Goal: Use online tool/utility: Use online tool/utility

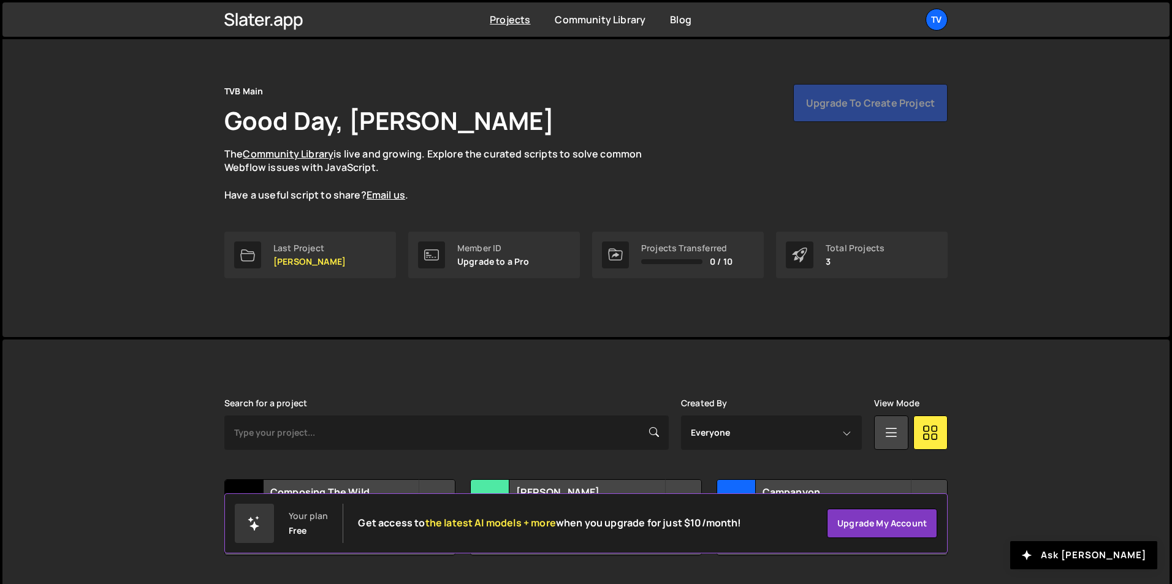
scroll to position [47, 0]
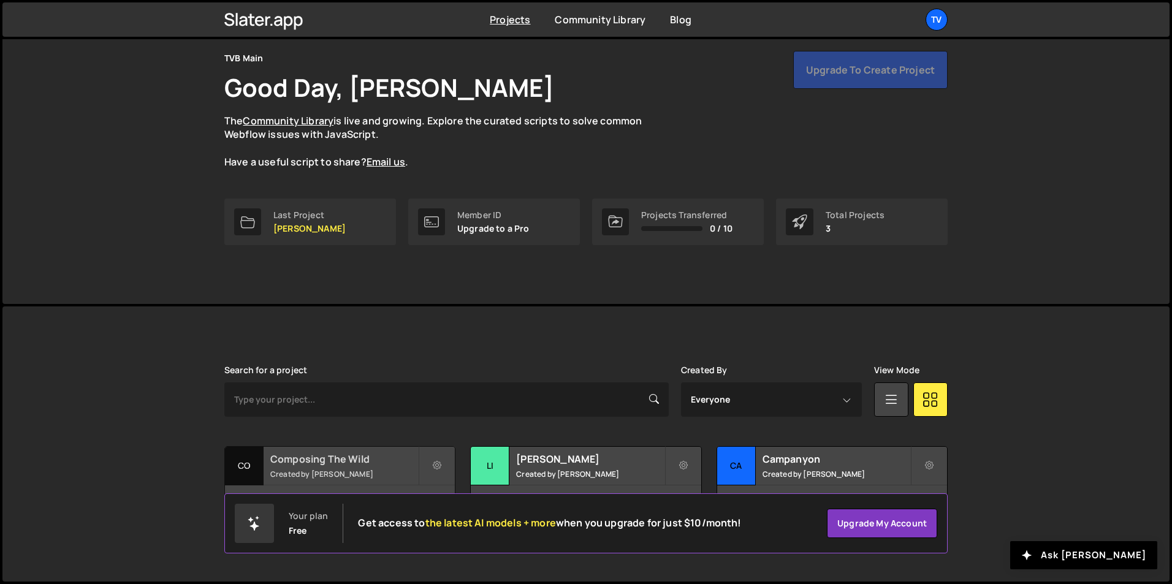
click at [280, 456] on h2 "Composing The Wild" at bounding box center [344, 458] width 148 height 13
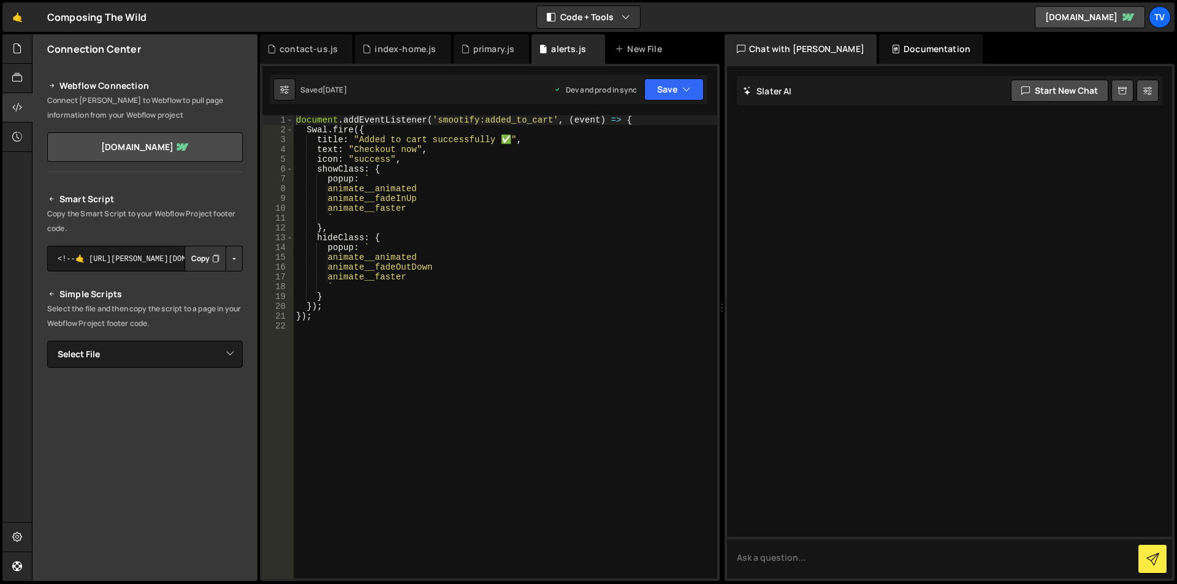
click at [436, 276] on div "document . addEventListener ( 'smootify:added_to_cart' , ( event ) => { Swal . …" at bounding box center [506, 356] width 424 height 483
click at [397, 275] on div "document . addEventListener ( 'smootify:added_to_cart' , ( event ) => { Swal . …" at bounding box center [506, 356] width 424 height 483
type textarea "});"
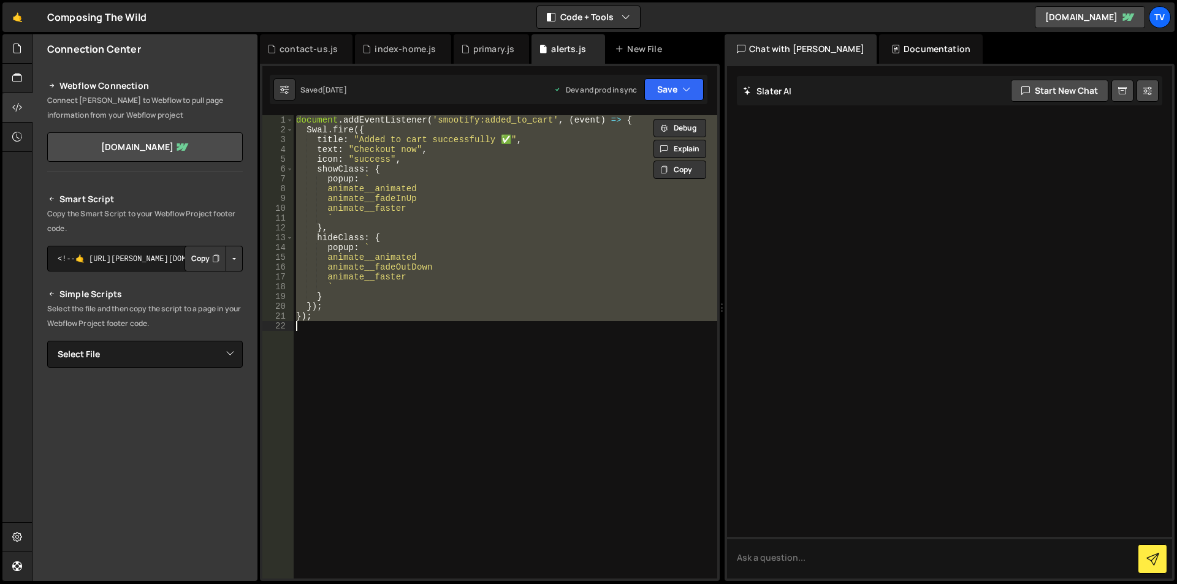
paste textarea
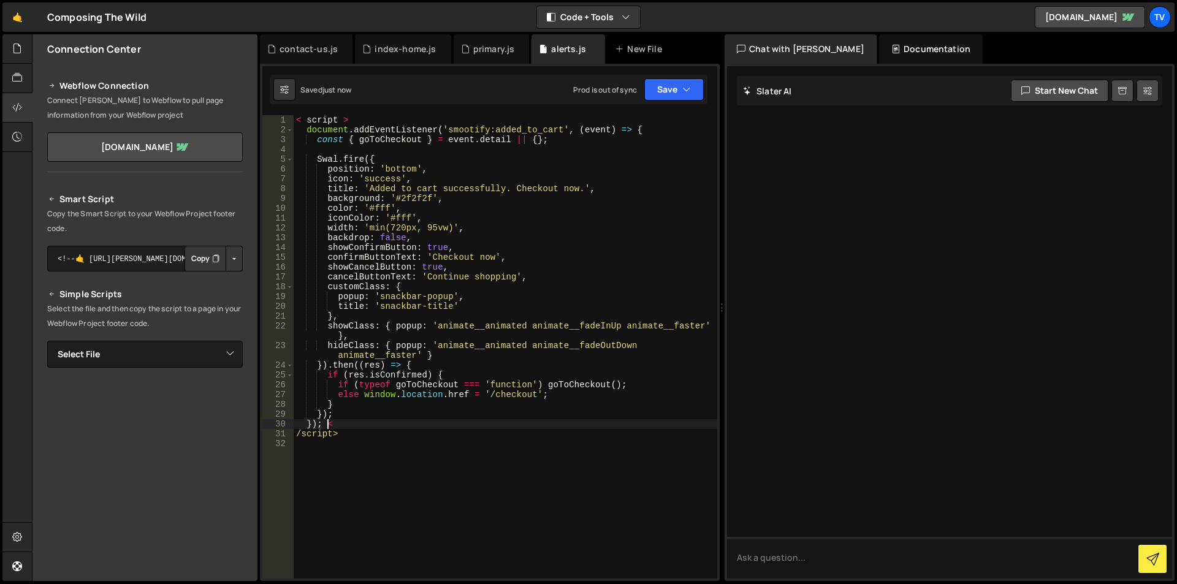
drag, startPoint x: 329, startPoint y: 432, endPoint x: 335, endPoint y: 446, distance: 15.4
click at [335, 446] on div "< script > document . addEventListener ( 'smootify:added_to_cart' , ( event ) =…" at bounding box center [506, 356] width 424 height 483
drag, startPoint x: 342, startPoint y: 117, endPoint x: 285, endPoint y: 118, distance: 57.0
click at [285, 118] on div "}); 1 2 3 4 5 6 7 8 9 10 11 12 13 14 15 16 17 18 19 20 21 22 23 24 25 26 27 28 …" at bounding box center [489, 346] width 455 height 463
type textarea "< script >"
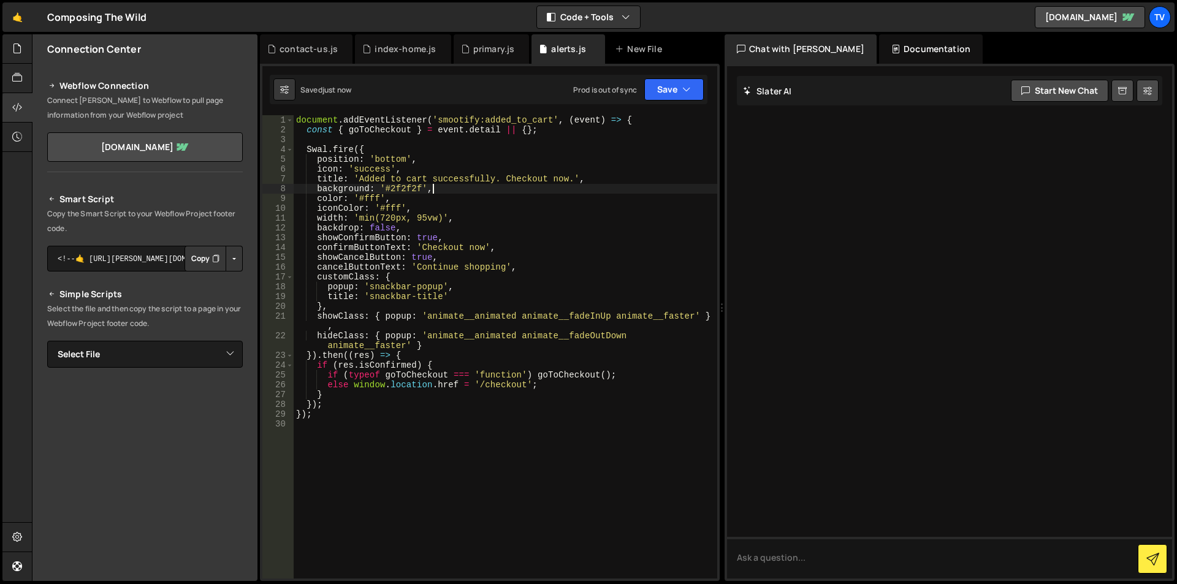
click at [456, 186] on div "document . addEventListener ( 'smootify:added_to_cart' , ( event ) => { const {…" at bounding box center [506, 356] width 424 height 483
click at [385, 155] on div "document . addEventListener ( 'smootify:added_to_cart' , ( event ) => { const {…" at bounding box center [506, 356] width 424 height 483
click at [502, 384] on div "document . addEventListener ( 'smootify:added_to_cart' , ( event ) => { const {…" at bounding box center [506, 356] width 424 height 483
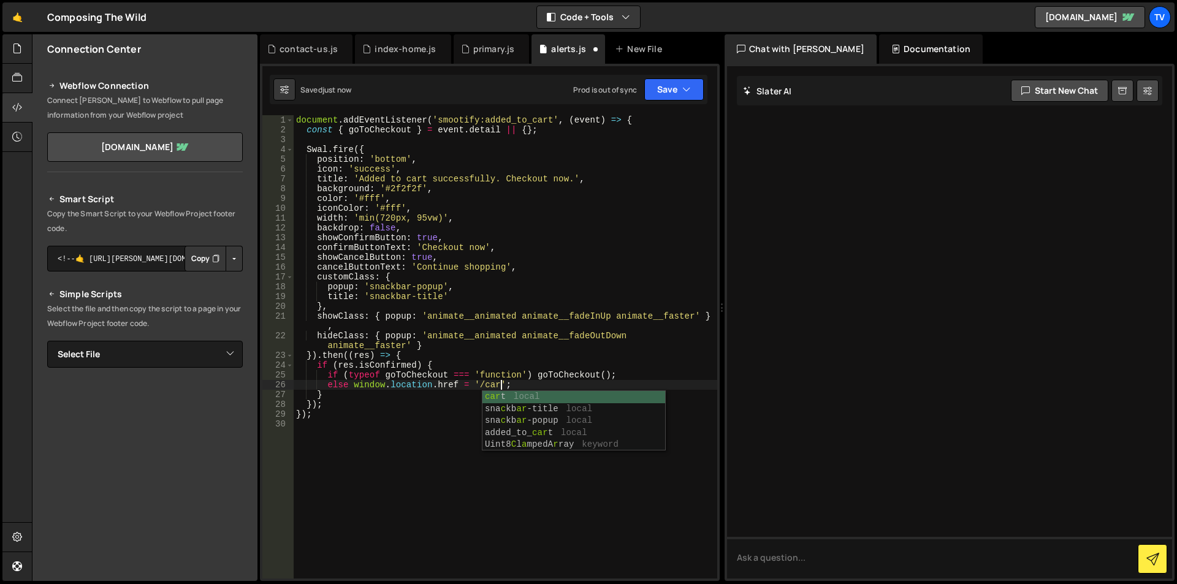
scroll to position [0, 15]
click at [506, 330] on div "document . addEventListener ( 'smootify:added_to_cart' , ( event ) => { const {…" at bounding box center [506, 356] width 424 height 483
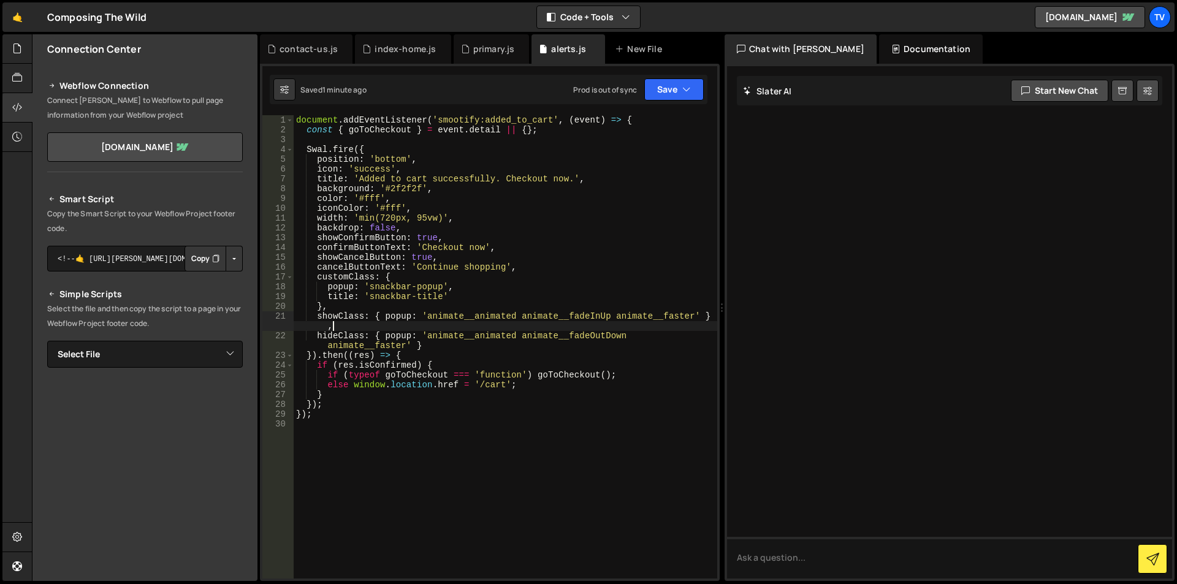
click at [478, 385] on div "document . addEventListener ( 'smootify:added_to_cart' , ( event ) => { const {…" at bounding box center [506, 356] width 424 height 483
click at [331, 104] on div "Debug Explain Copy contact-us.js index-home.js primary.js alerts.js New File Sa…" at bounding box center [490, 307] width 460 height 547
click at [508, 291] on div "document . addEventListener ( 'smootify:added_to_cart' , ( event ) => { const {…" at bounding box center [506, 356] width 424 height 483
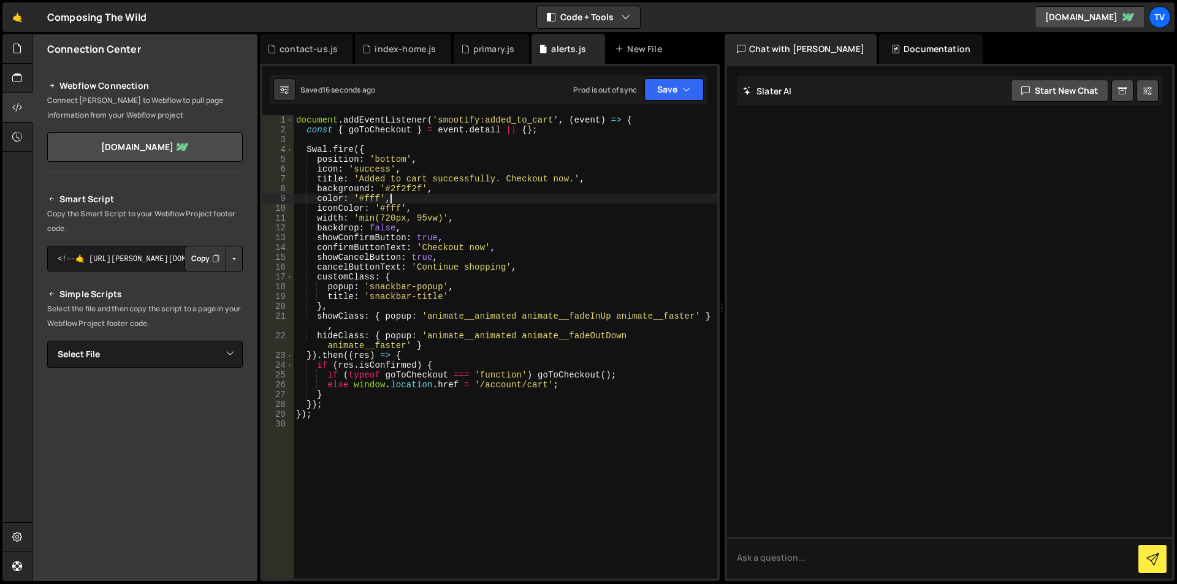
click at [454, 196] on div "document . addEventListener ( 'smootify:added_to_cart' , ( event ) => { const {…" at bounding box center [506, 356] width 424 height 483
drag, startPoint x: 359, startPoint y: 182, endPoint x: 572, endPoint y: 179, distance: 213.4
click at [572, 179] on div "document . addEventListener ( 'smootify:added_to_cart' , ( event ) => { const {…" at bounding box center [506, 356] width 424 height 483
paste textarea "position: 'bottom"
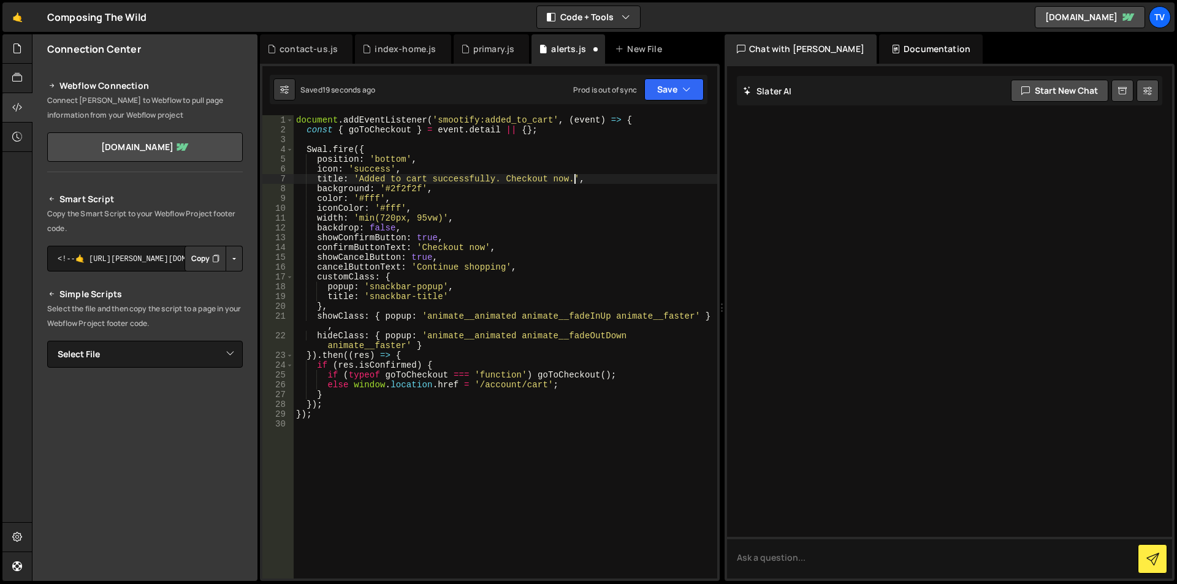
click at [363, 156] on div "document . addEventListener ( 'smootify:added_to_cart' , ( event ) => { const {…" at bounding box center [506, 356] width 424 height 483
click at [374, 170] on div "document . addEventListener ( 'smootify:added_to_cart' , ( event ) => { const {…" at bounding box center [506, 356] width 424 height 483
click at [403, 191] on div "document . addEventListener ( 'smootify:added_to_cart' , ( event ) => { const {…" at bounding box center [506, 356] width 424 height 483
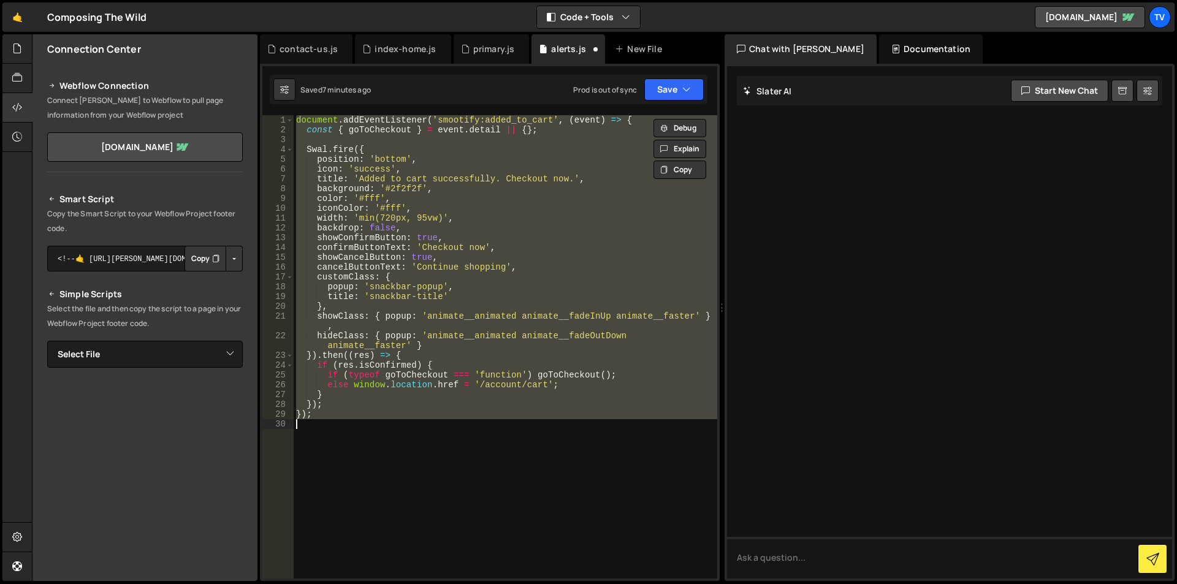
paste textarea
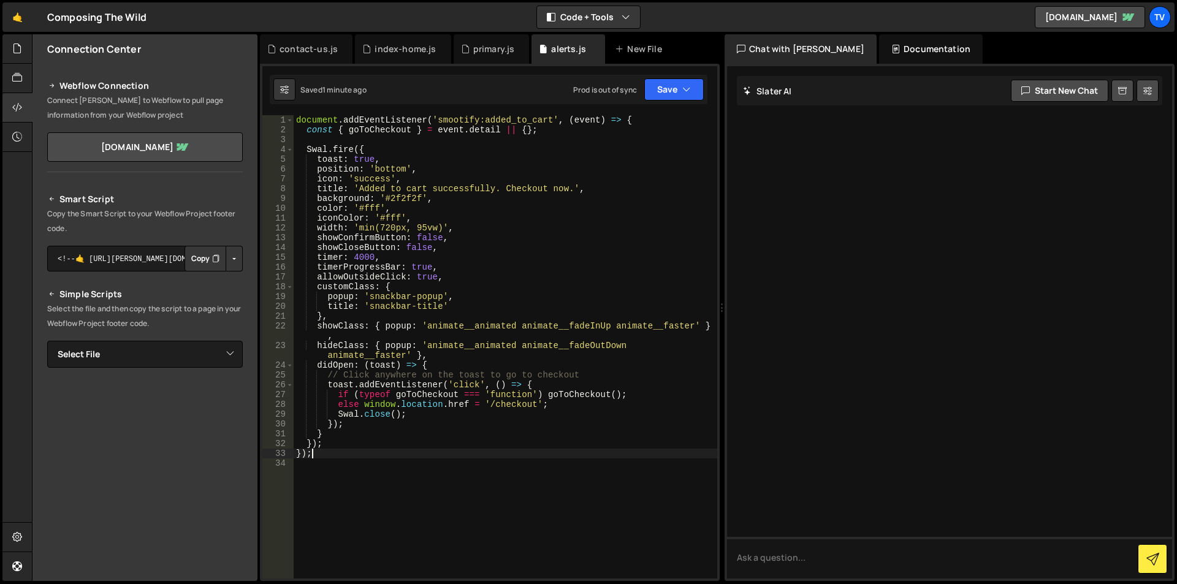
click at [479, 215] on div "document . addEventListener ( 'smootify:added_to_cart' , ( event ) => { const {…" at bounding box center [506, 356] width 424 height 483
click at [365, 223] on div "document . addEventListener ( 'smootify:added_to_cart' , ( event ) => { const {…" at bounding box center [506, 356] width 424 height 483
click at [353, 176] on div "document . addEventListener ( 'smootify:added_to_cart' , ( event ) => { const {…" at bounding box center [506, 356] width 424 height 483
click at [452, 179] on div "document . addEventListener ( 'smootify:added_to_cart' , ( event ) => { const {…" at bounding box center [506, 356] width 424 height 483
click at [347, 392] on div "document . addEventListener ( 'smootify:added_to_cart' , ( event ) => { const {…" at bounding box center [506, 356] width 424 height 483
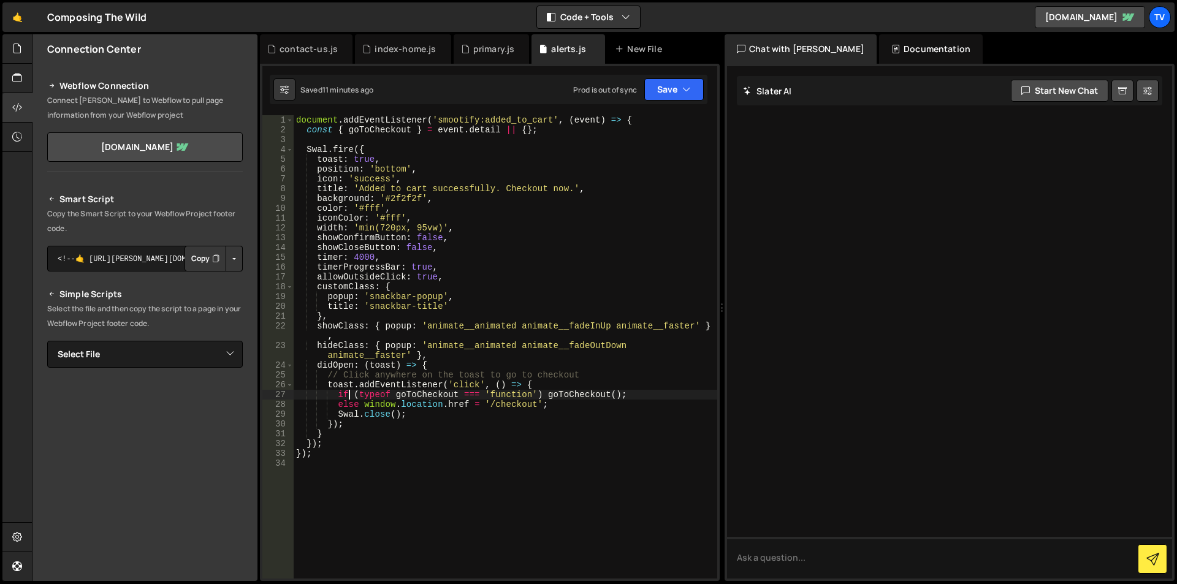
click at [332, 233] on div "document . addEventListener ( 'smootify:added_to_cart' , ( event ) => { const {…" at bounding box center [506, 356] width 424 height 483
click at [340, 194] on div "document . addEventListener ( 'smootify:added_to_cart' , ( event ) => { const {…" at bounding box center [506, 356] width 424 height 483
click at [340, 256] on div "document . addEventListener ( 'smootify:added_to_cart' , ( event ) => { const {…" at bounding box center [506, 356] width 424 height 483
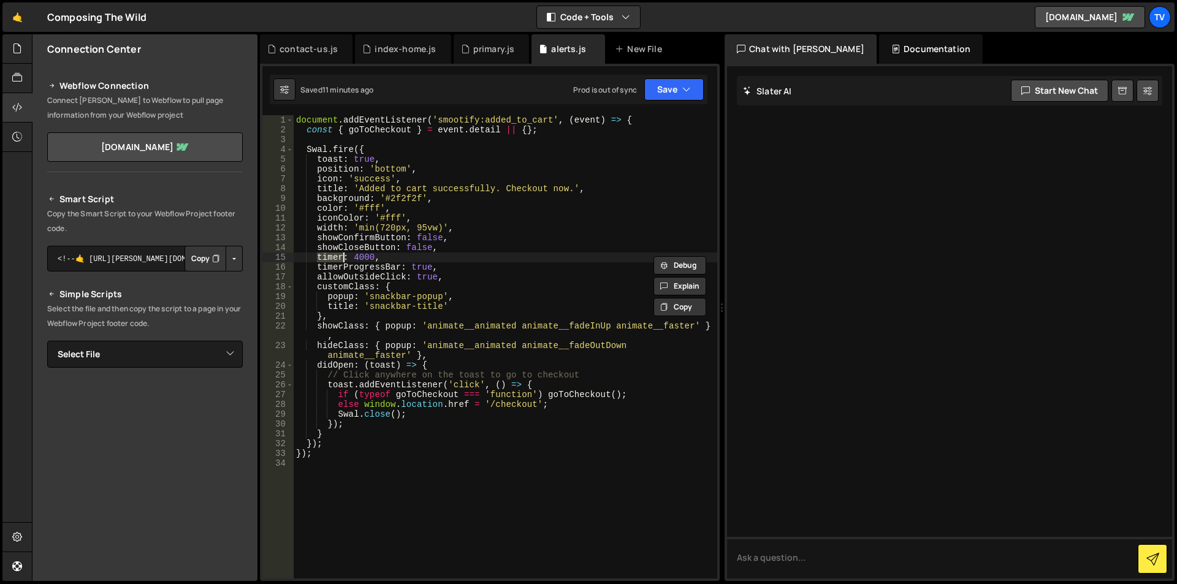
click at [342, 277] on div "document . addEventListener ( 'smootify:added_to_cart' , ( event ) => { const {…" at bounding box center [506, 356] width 424 height 483
click at [375, 150] on div "document . addEventListener ( 'smootify:added_to_cart' , ( event ) => { const {…" at bounding box center [506, 356] width 424 height 483
click at [335, 185] on div "document . addEventListener ( 'smootify:added_to_cart' , ( event ) => { const {…" at bounding box center [506, 356] width 424 height 483
click at [357, 199] on div "document . addEventListener ( 'smootify:added_to_cart' , ( event ) => { const {…" at bounding box center [506, 356] width 424 height 483
click at [326, 186] on div "document . addEventListener ( 'smootify:added_to_cart' , ( event ) => { const {…" at bounding box center [506, 356] width 424 height 483
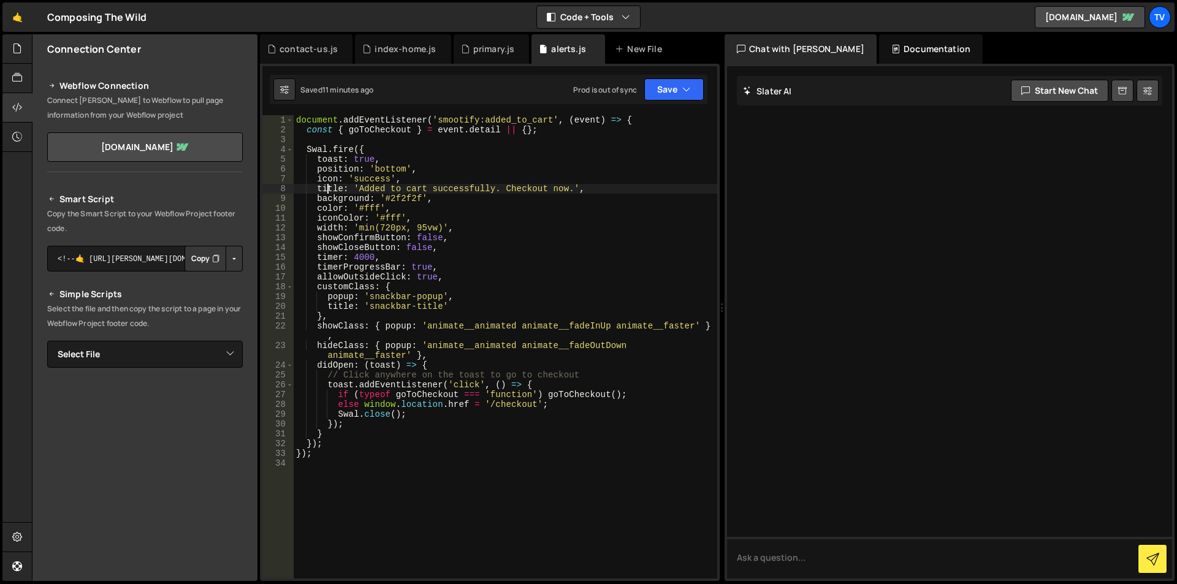
click at [430, 170] on div "document . addEventListener ( 'smootify:added_to_cart' , ( event ) => { const {…" at bounding box center [506, 356] width 424 height 483
click at [422, 175] on div "document . addEventListener ( 'smootify:added_to_cart' , ( event ) => { const {…" at bounding box center [506, 356] width 424 height 483
type textarea "icon: 'success',"
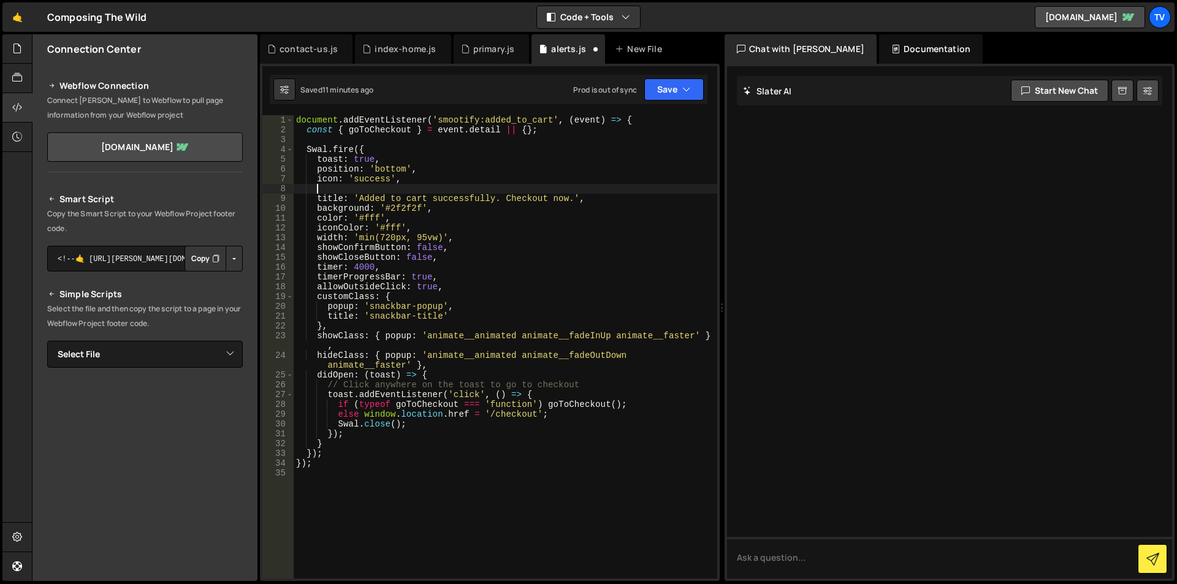
paste textarea "backdrop: false,"
click at [331, 189] on div "document . addEventListener ( 'smootify:added_to_cart' , ( event ) => { const {…" at bounding box center [506, 356] width 424 height 483
click at [403, 236] on div "document . addEventListener ( 'smootify:added_to_cart' , ( event ) => { const {…" at bounding box center [506, 356] width 424 height 483
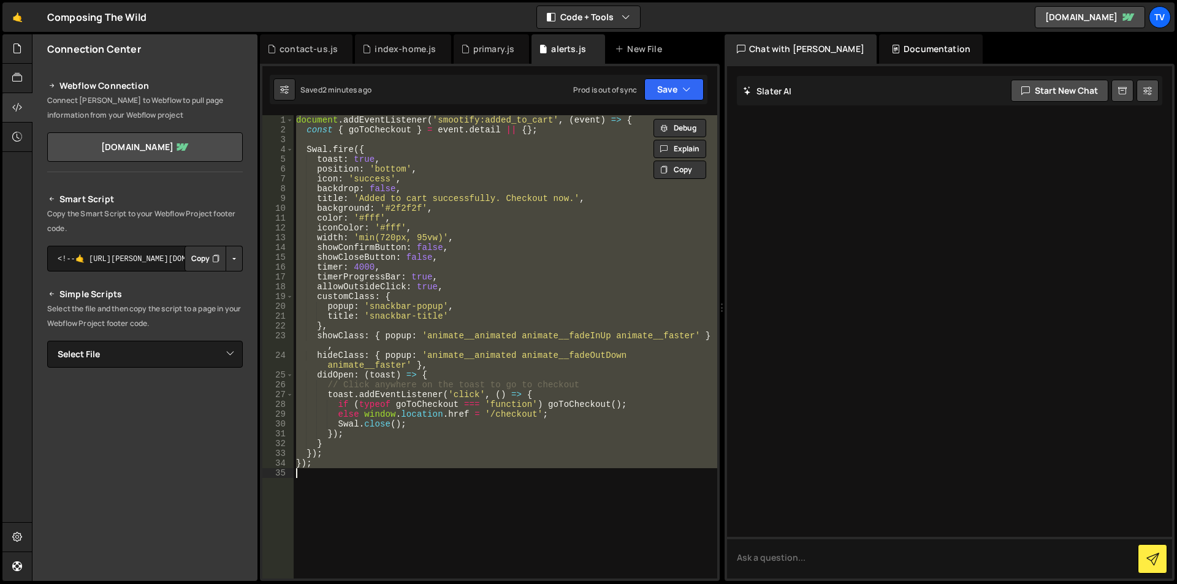
paste textarea
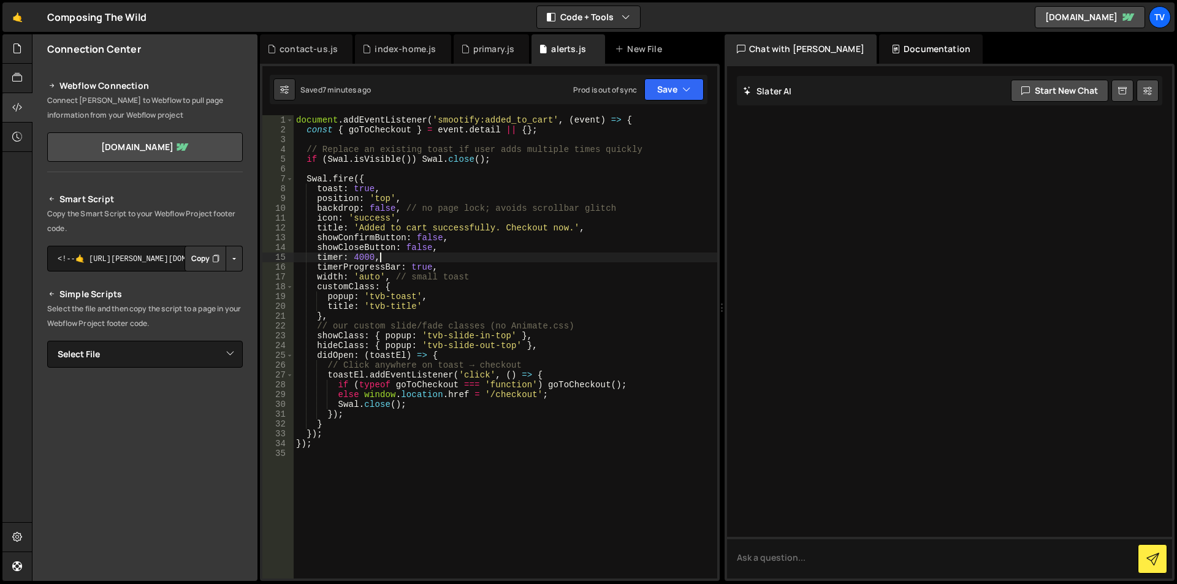
click at [387, 260] on div "document . addEventListener ( 'smootify:added_to_cart' , ( event ) => { const {…" at bounding box center [506, 356] width 424 height 483
click at [336, 278] on div "document . addEventListener ( 'smootify:added_to_cart' , ( event ) => { const {…" at bounding box center [506, 356] width 424 height 483
click at [371, 277] on div "document . addEventListener ( 'smootify:added_to_cart' , ( event ) => { const {…" at bounding box center [506, 356] width 424 height 483
click at [349, 253] on div "document . addEventListener ( 'smootify:added_to_cart' , ( event ) => { const {…" at bounding box center [506, 356] width 424 height 483
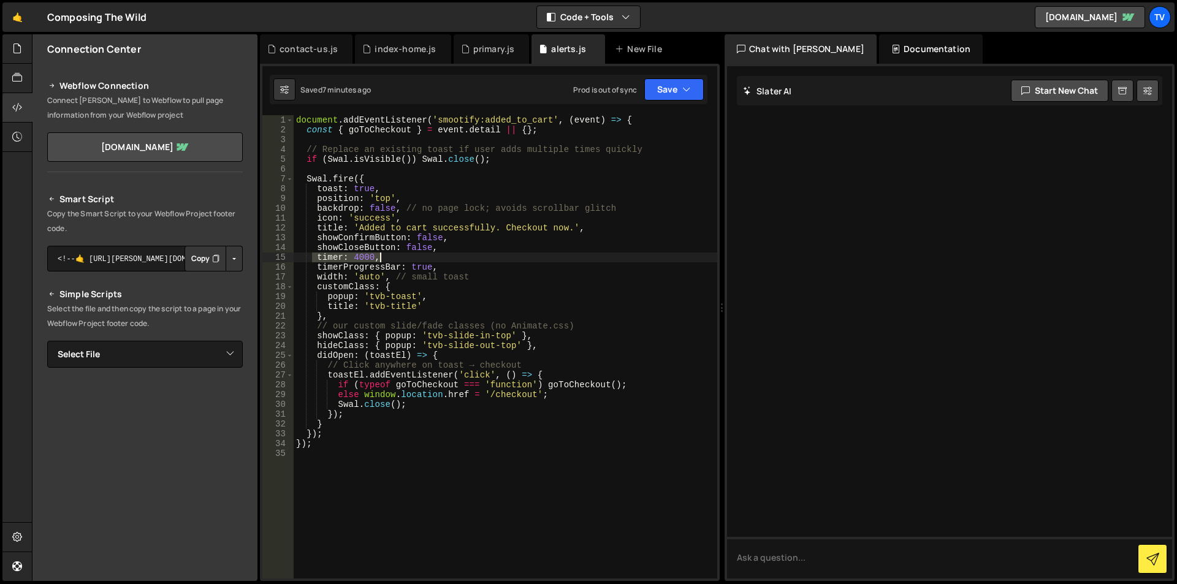
drag, startPoint x: 313, startPoint y: 256, endPoint x: 386, endPoint y: 255, distance: 72.3
click at [386, 255] on div "document . addEventListener ( 'smootify:added_to_cart' , ( event ) => { const {…" at bounding box center [506, 356] width 424 height 483
click at [386, 226] on div "document . addEventListener ( 'smootify:added_to_cart' , ( event ) => { const {…" at bounding box center [506, 356] width 424 height 483
drag, startPoint x: 324, startPoint y: 189, endPoint x: 379, endPoint y: 192, distance: 54.6
click at [379, 192] on div "document . addEventListener ( 'smootify:added_to_cart' , ( event ) => { const {…" at bounding box center [506, 356] width 424 height 483
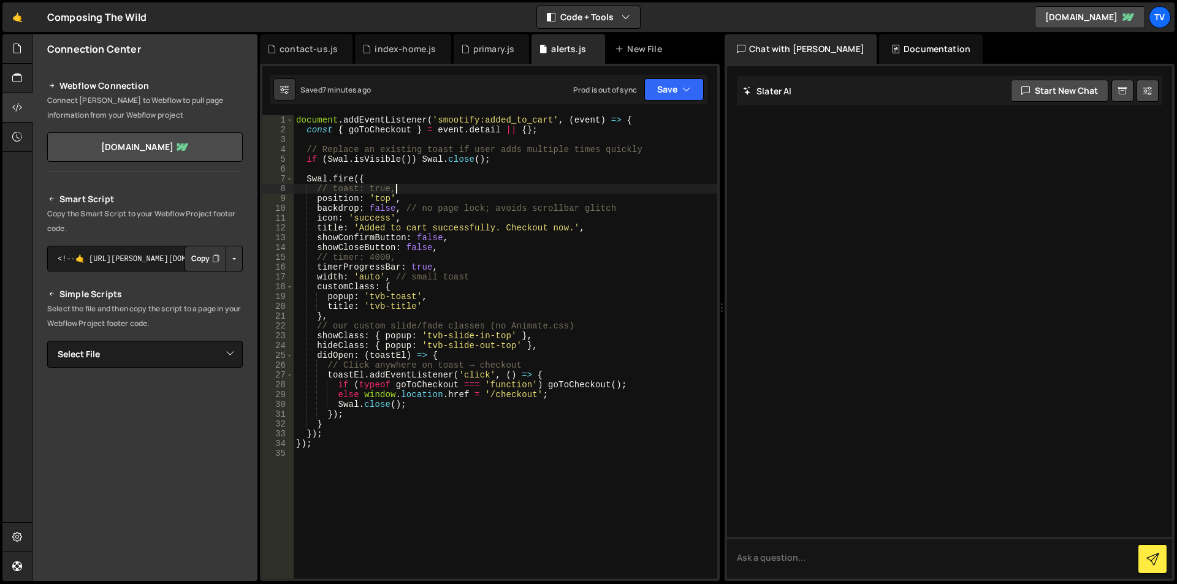
click at [402, 300] on div "document . addEventListener ( 'smootify:added_to_cart' , ( event ) => { const {…" at bounding box center [506, 356] width 424 height 483
type textarea "});"
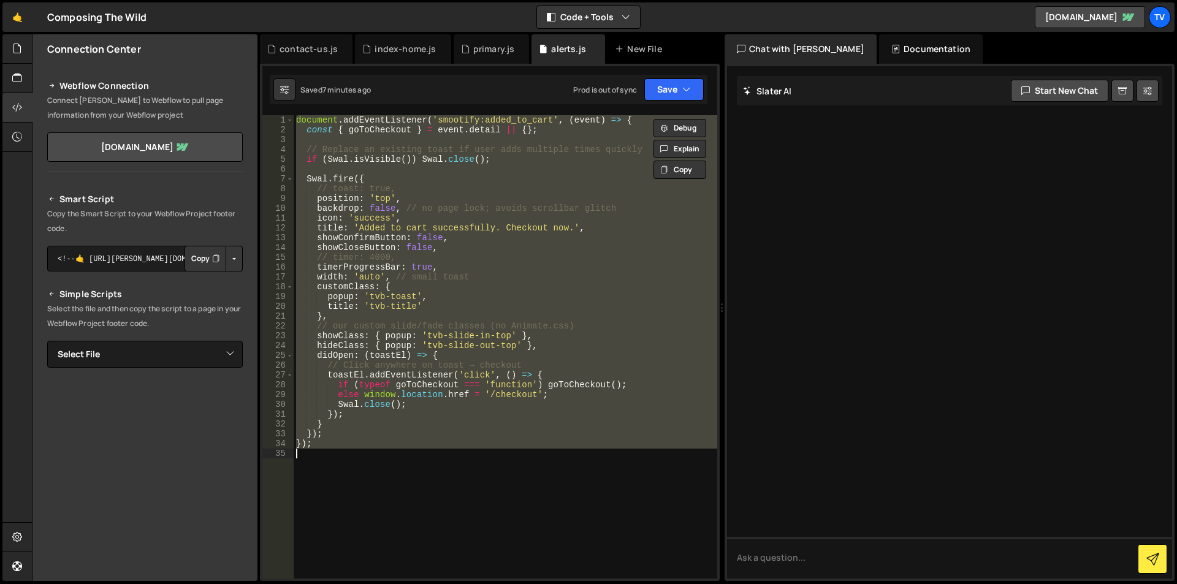
paste textarea
click at [368, 210] on div "document . addEventListener ( 'smootify:added_to_cart' , ( event ) => { const {…" at bounding box center [506, 346] width 424 height 463
type textarea "backdrop: false, // no page lock; avoids scrollbar glitch"
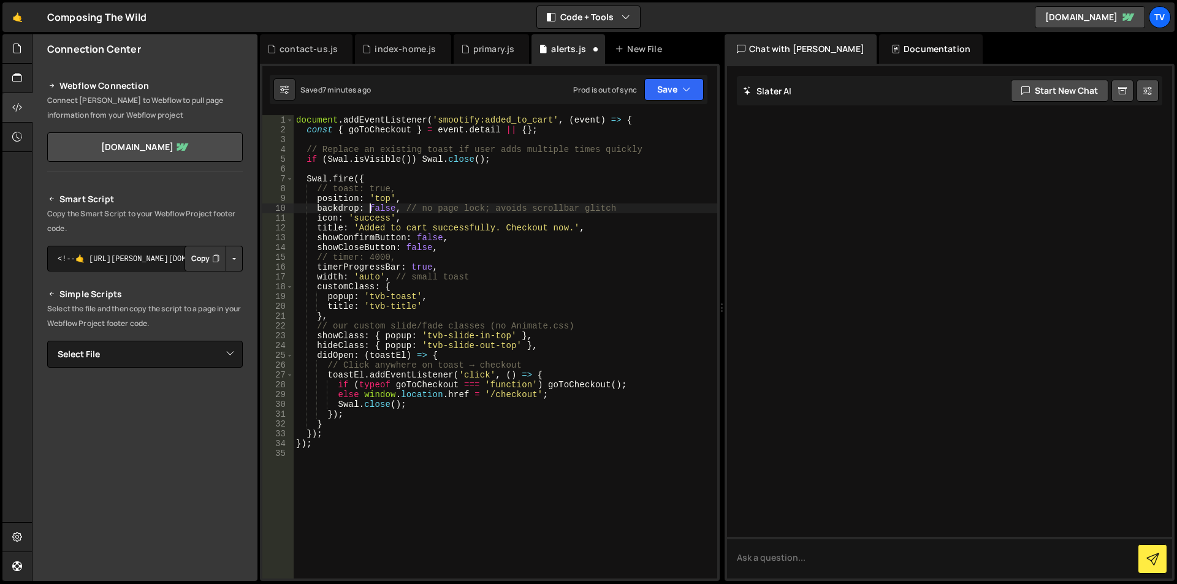
drag, startPoint x: 498, startPoint y: 164, endPoint x: 481, endPoint y: 169, distance: 17.9
click at [497, 164] on div "document . addEventListener ( 'smootify:added_to_cart' , ( event ) => { const {…" at bounding box center [506, 356] width 424 height 483
click at [367, 180] on div "document . addEventListener ( 'smootify:added_to_cart' , ( event ) => { const {…" at bounding box center [506, 356] width 424 height 483
click at [327, 434] on div "document . addEventListener ( 'smootify:added_to_cart' , ( event ) => { const {…" at bounding box center [506, 356] width 424 height 483
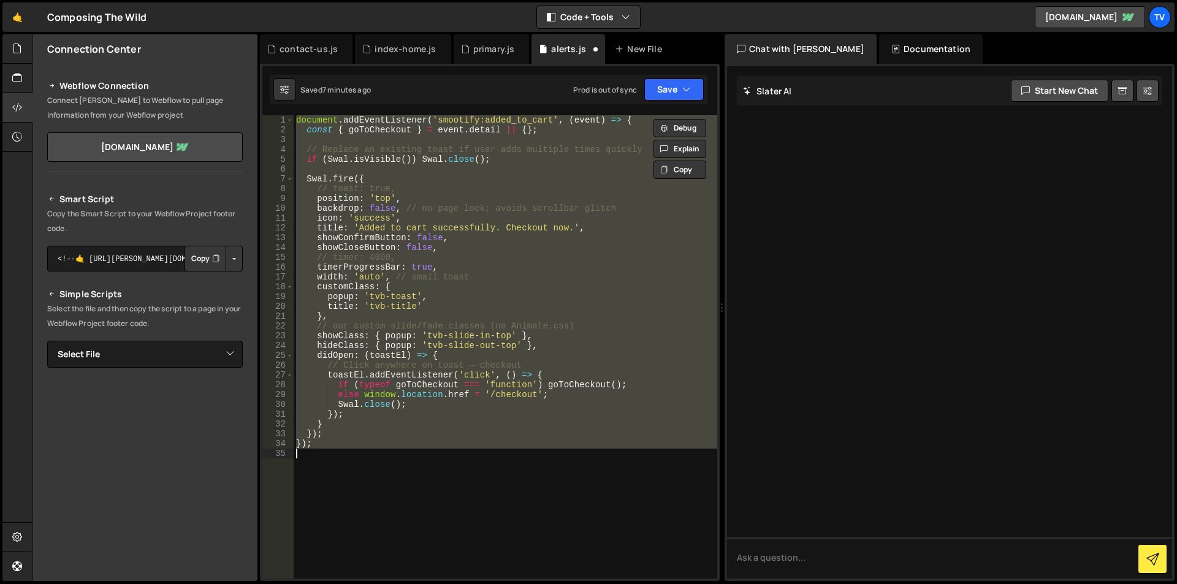
paste textarea
type textarea "}"
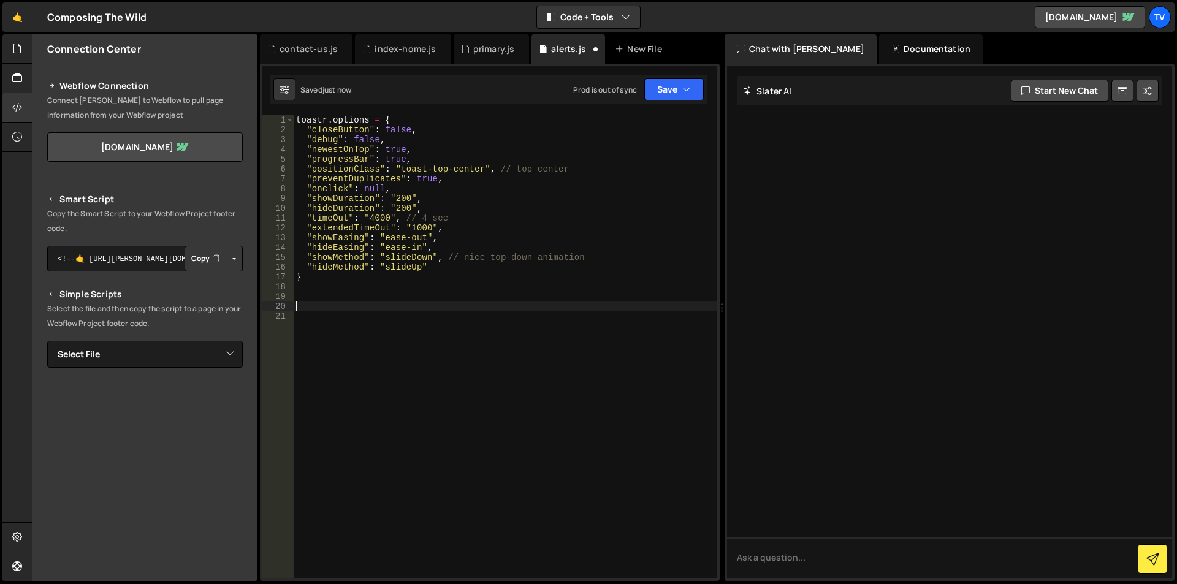
paste textarea "</script>"
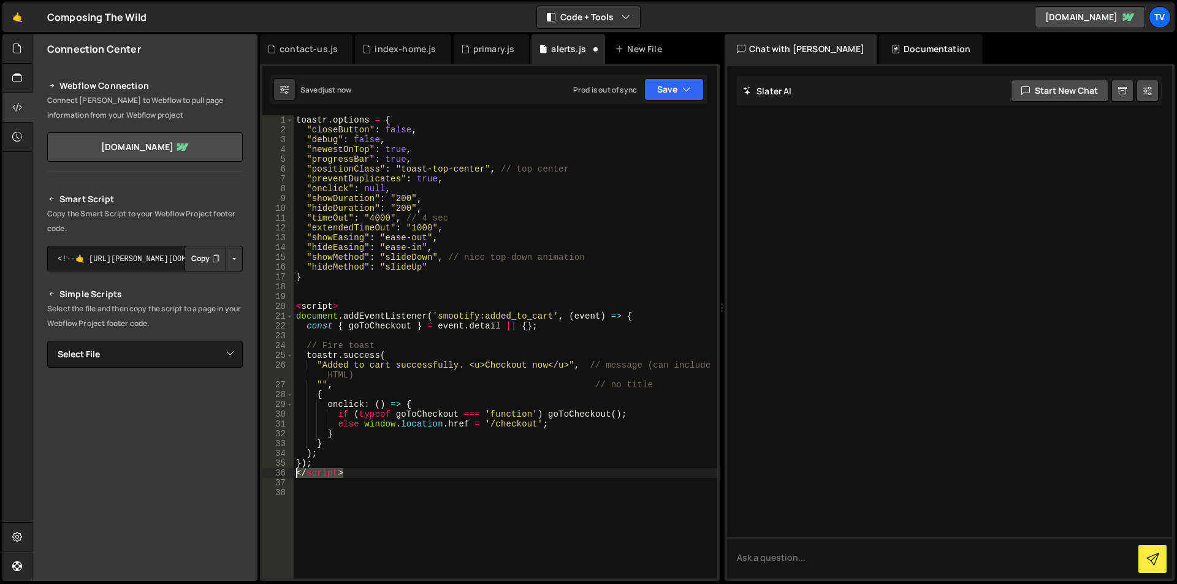
drag, startPoint x: 340, startPoint y: 476, endPoint x: 278, endPoint y: 476, distance: 61.9
click at [278, 476] on div "1 2 3 4 5 6 7 8 9 10 11 12 13 14 15 16 17 18 19 20 21 22 23 24 25 26 27 28 29 3…" at bounding box center [489, 346] width 455 height 463
type textarea "</script>"
click at [271, 309] on div "}); 1 2 3 4 5 6 7 8 9 10 11 12 13 14 15 16 17 18 19 20 21 22 23 24 25 26 27 28 …" at bounding box center [489, 346] width 455 height 463
type textarea "<script>"
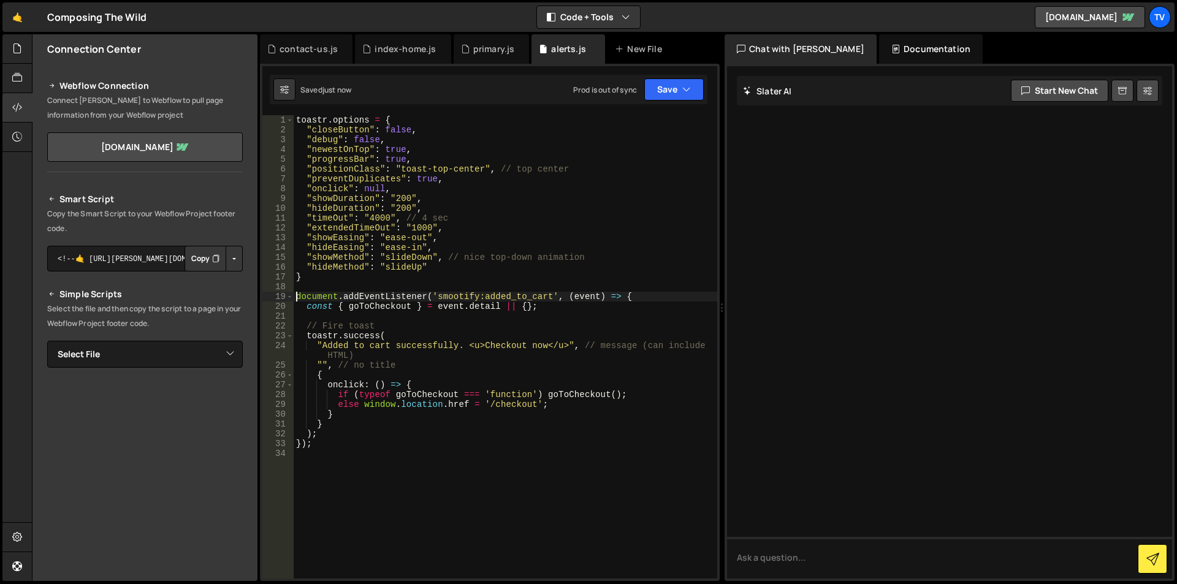
click at [506, 404] on div "toastr . options = { "closeButton" : false , "debug" : false , "newestOnTop" : …" at bounding box center [506, 356] width 424 height 483
click at [506, 403] on div "toastr . options = { "closeButton" : false , "debug" : false , "newestOnTop" : …" at bounding box center [506, 356] width 424 height 483
click at [494, 373] on div "toastr . options = { "closeButton" : false , "debug" : false , "newestOnTop" : …" at bounding box center [506, 356] width 424 height 483
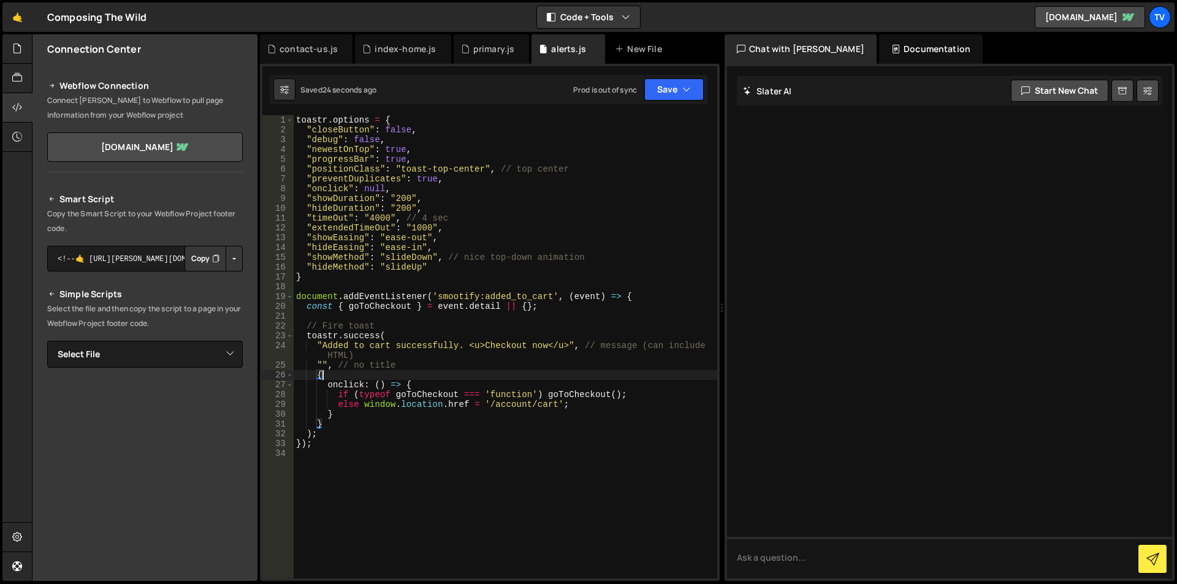
click at [396, 121] on div "toastr . options = { "closeButton" : false , "debug" : false , "newestOnTop" : …" at bounding box center [506, 356] width 424 height 483
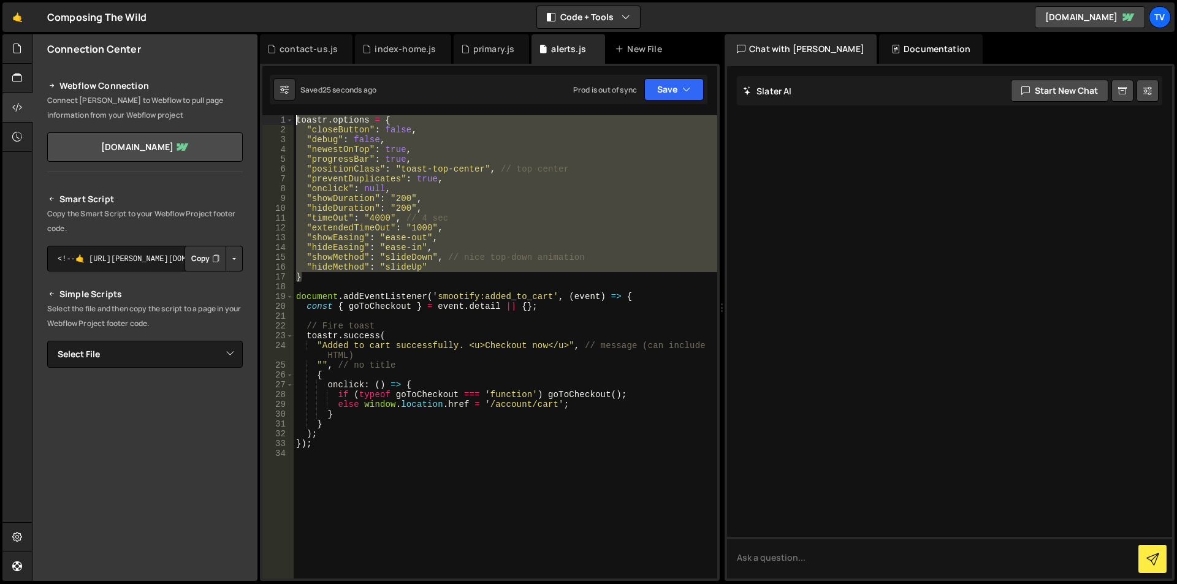
drag, startPoint x: 303, startPoint y: 277, endPoint x: 273, endPoint y: 123, distance: 156.2
click at [273, 123] on div "toastr.options = { 1 2 3 4 5 6 7 8 9 10 11 12 13 14 15 16 17 18 19 20 21 22 23 …" at bounding box center [489, 346] width 455 height 463
type textarea "toastr.options = { "closeButton": false,"
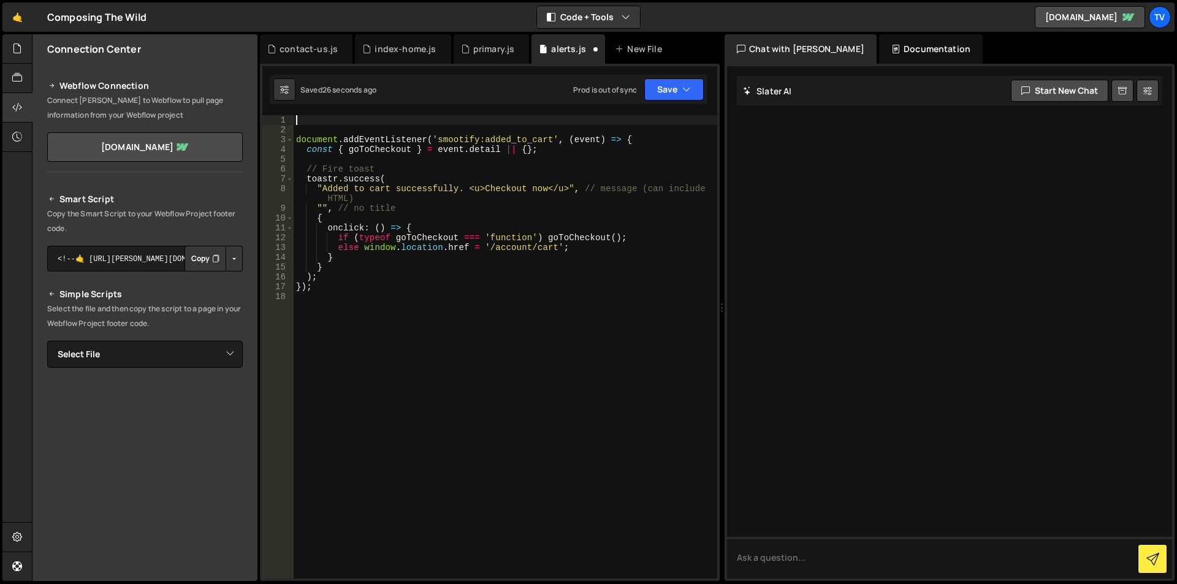
click at [297, 142] on div "document . addEventListener ( 'smootify:added_to_cart' , ( event ) => { const {…" at bounding box center [506, 356] width 424 height 483
type textarea "document.addEventListener('smootify:added_to_cart', (event) => {"
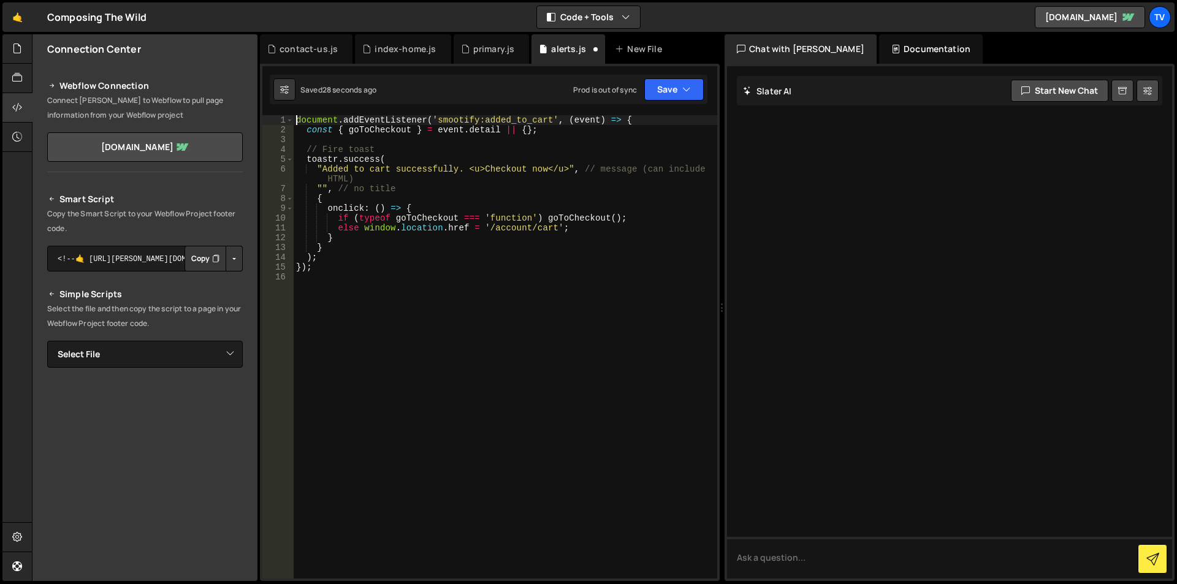
click at [452, 138] on div "document . addEventListener ( 'smootify:added_to_cart' , ( event ) => { const {…" at bounding box center [506, 356] width 424 height 483
click at [649, 121] on div "document . addEventListener ( 'smootify:added_to_cart' , ( event ) => { const {…" at bounding box center [506, 356] width 424 height 483
type textarea "document.addEventListener('smootify:added_to_cart', (event) => {"
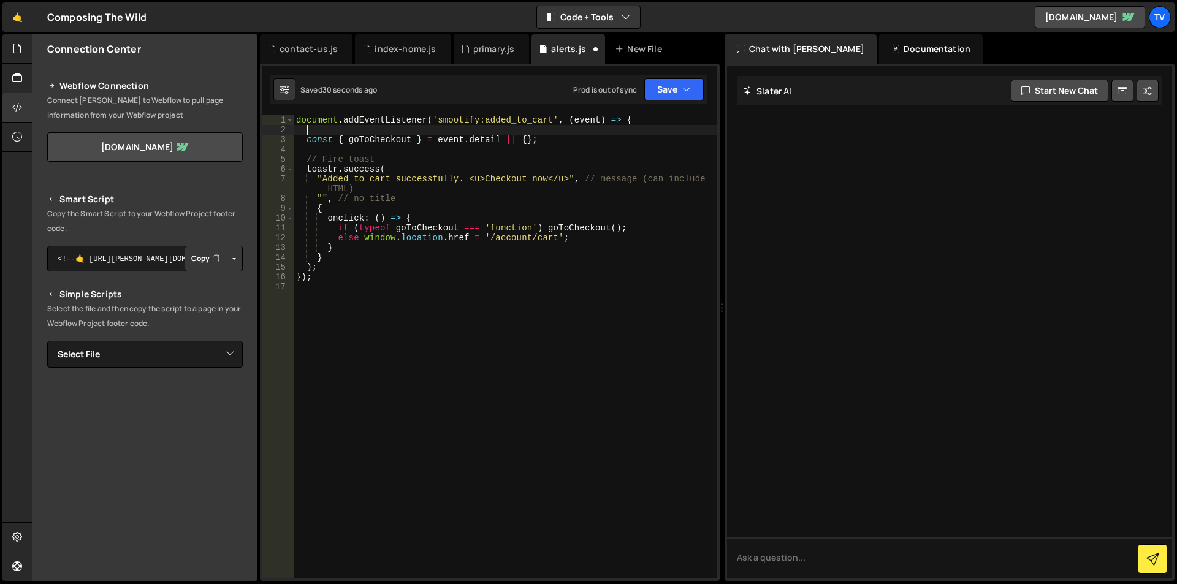
paste textarea "}"
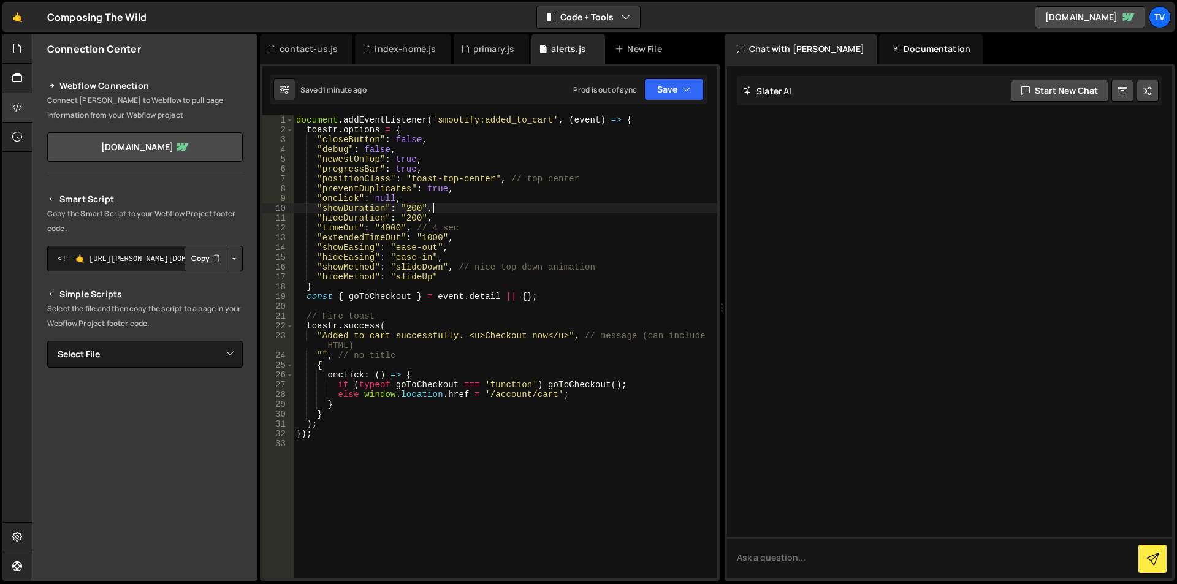
click at [465, 204] on div "document . addEventListener ( 'smootify:added_to_cart' , ( event ) => { toastr …" at bounding box center [506, 356] width 424 height 483
click at [464, 362] on div "document . addEventListener ( 'smootify:added_to_cart' , ( event ) => { toastr …" at bounding box center [506, 356] width 424 height 483
click at [400, 423] on div "document . addEventListener ( 'smootify:added_to_cart' , ( event ) => { toastr …" at bounding box center [506, 356] width 424 height 483
click at [451, 335] on div "document . addEventListener ( 'smootify:added_to_cart' , ( event ) => { toastr …" at bounding box center [506, 356] width 424 height 483
click at [504, 335] on div "document . addEventListener ( 'smootify:added_to_cart' , ( event ) => { toastr …" at bounding box center [506, 356] width 424 height 483
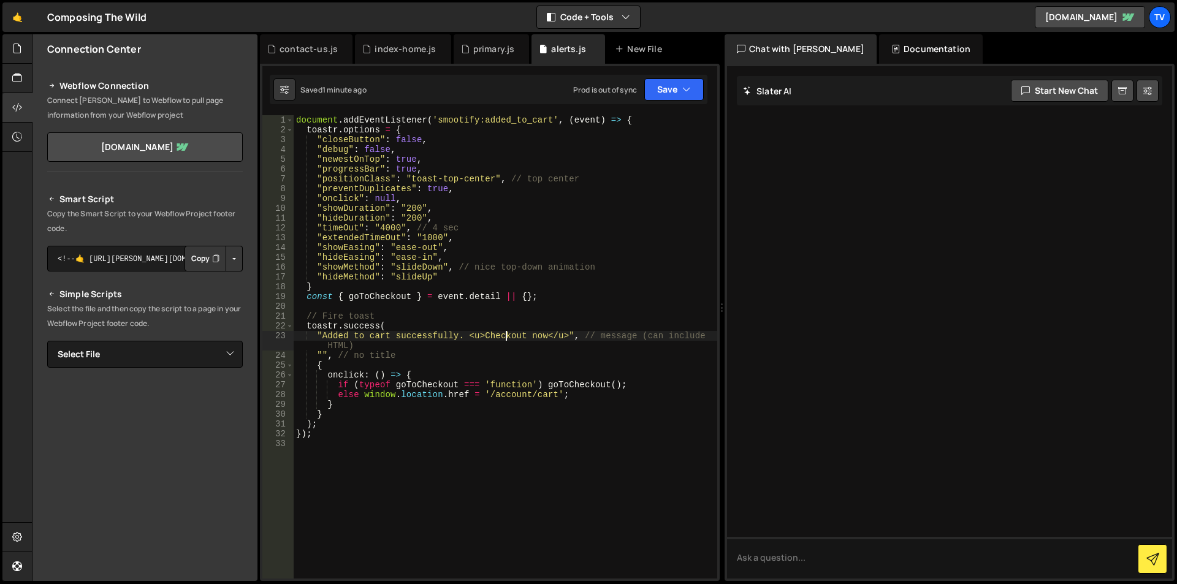
click at [504, 335] on div "document . addEventListener ( 'smootify:added_to_cart' , ( event ) => { toastr …" at bounding box center [506, 356] width 424 height 483
click at [633, 315] on div "document . addEventListener ( 'smootify:added_to_cart' , ( event ) => { toastr …" at bounding box center [506, 356] width 424 height 483
click at [391, 185] on div "document . addEventListener ( 'smootify:added_to_cart' , ( event ) => { toastr …" at bounding box center [506, 356] width 424 height 483
click at [478, 180] on div "document . addEventListener ( 'smootify:added_to_cart' , ( event ) => { toastr …" at bounding box center [506, 356] width 424 height 483
type textarea ""positionClass": "toast-top-center", // top center"
